Goal: Task Accomplishment & Management: Manage account settings

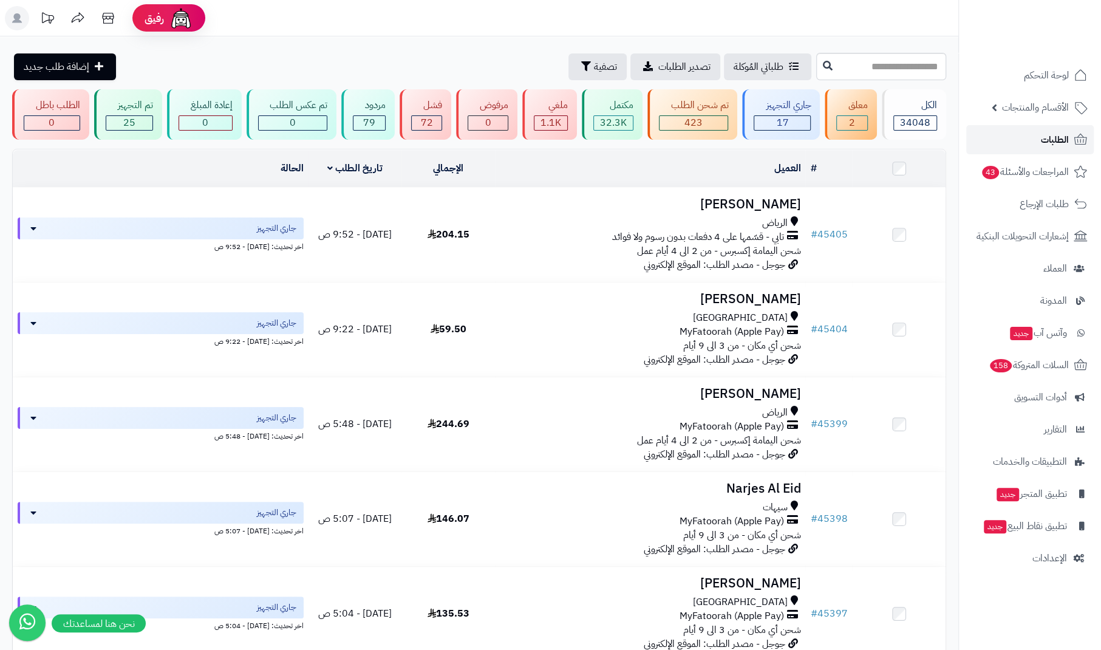
click at [1045, 137] on span "الطلبات" at bounding box center [1055, 139] width 28 height 17
click at [1037, 139] on link "الطلبات" at bounding box center [1030, 139] width 128 height 29
